Goal: Go to known website: Access a specific website the user already knows

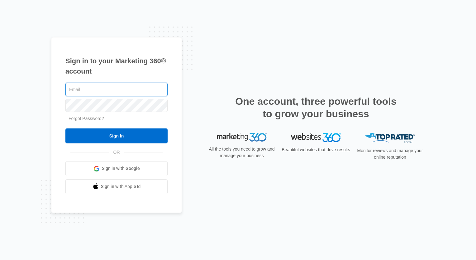
click at [133, 86] on input "text" at bounding box center [116, 89] width 102 height 13
type input "[EMAIL_ADDRESS][DOMAIN_NAME]"
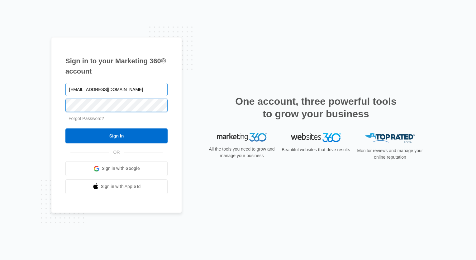
click at [65, 128] on input "Sign In" at bounding box center [116, 135] width 102 height 15
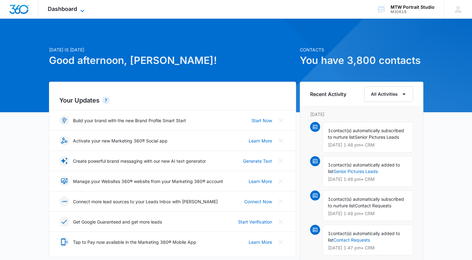
click at [57, 11] on span "Dashboard" at bounding box center [62, 9] width 29 height 7
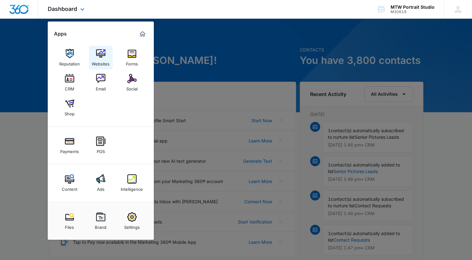
click at [103, 58] on img at bounding box center [100, 53] width 9 height 9
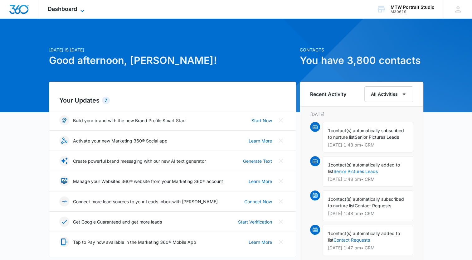
click at [66, 10] on span "Dashboard" at bounding box center [62, 9] width 29 height 7
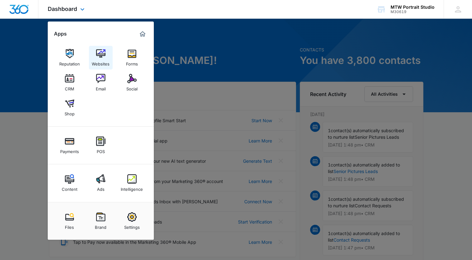
click at [99, 59] on div "Websites" at bounding box center [101, 62] width 18 height 8
